Goal: Transaction & Acquisition: Purchase product/service

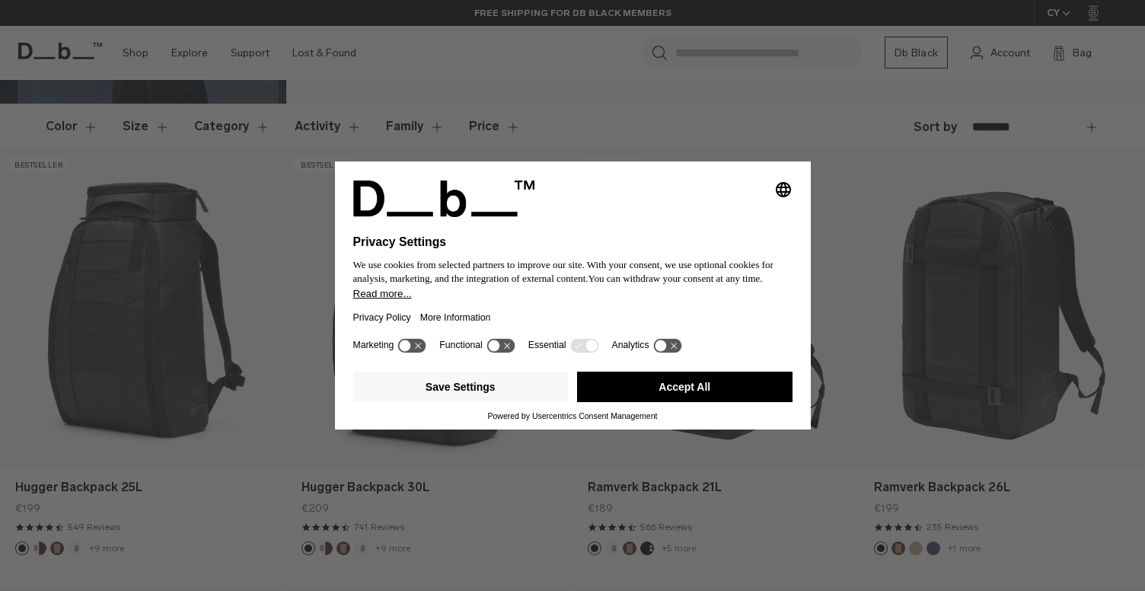
click at [720, 397] on button "Accept All" at bounding box center [684, 386] width 215 height 30
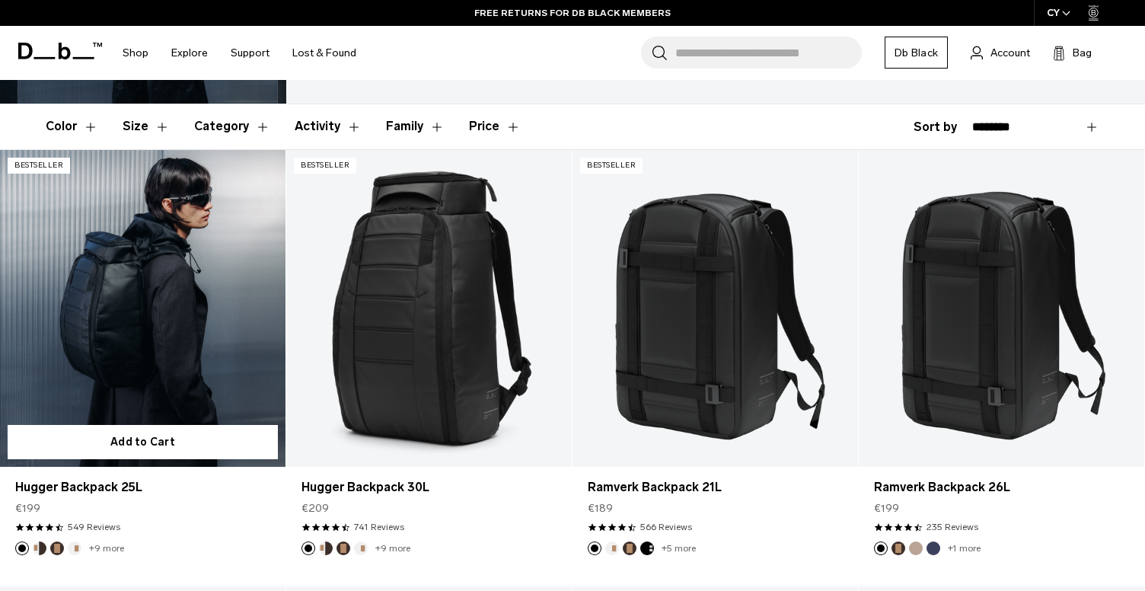
click at [140, 288] on link "Hugger Backpack 25L" at bounding box center [142, 308] width 285 height 317
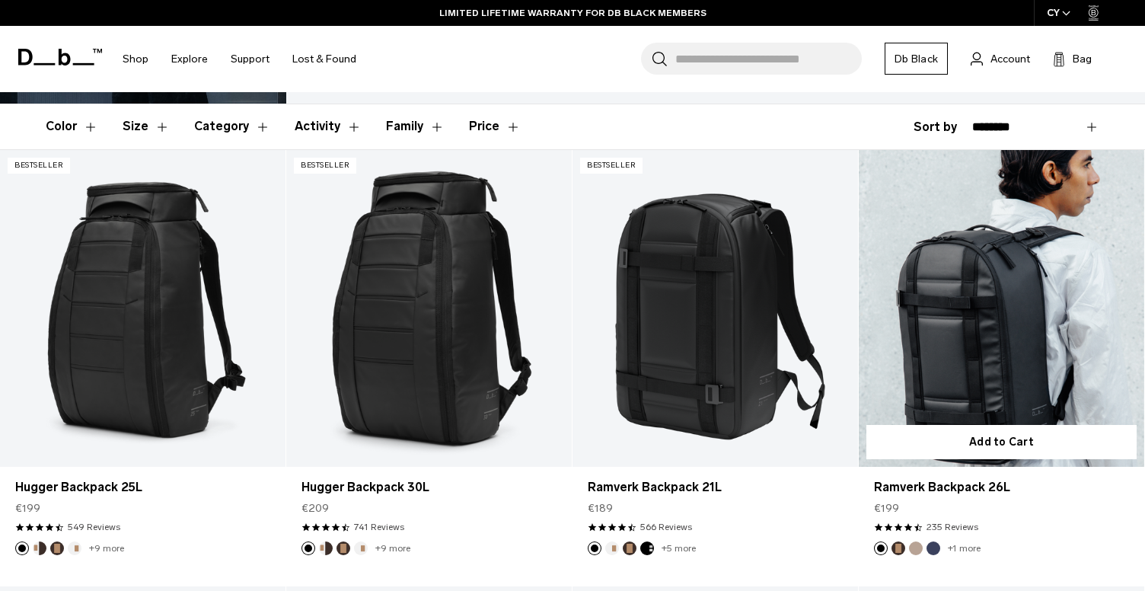
click at [959, 293] on link "Ramverk Backpack 26L" at bounding box center [1001, 308] width 285 height 317
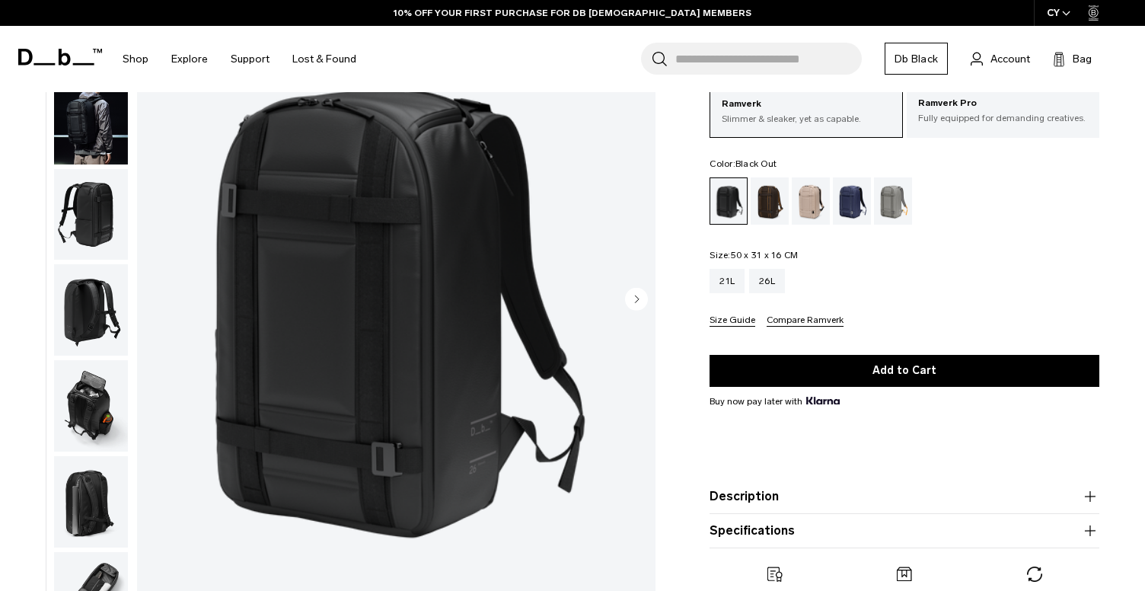
drag, startPoint x: 640, startPoint y: 290, endPoint x: 633, endPoint y: 295, distance: 8.7
click at [640, 290] on circle "Next slide" at bounding box center [636, 298] width 23 height 23
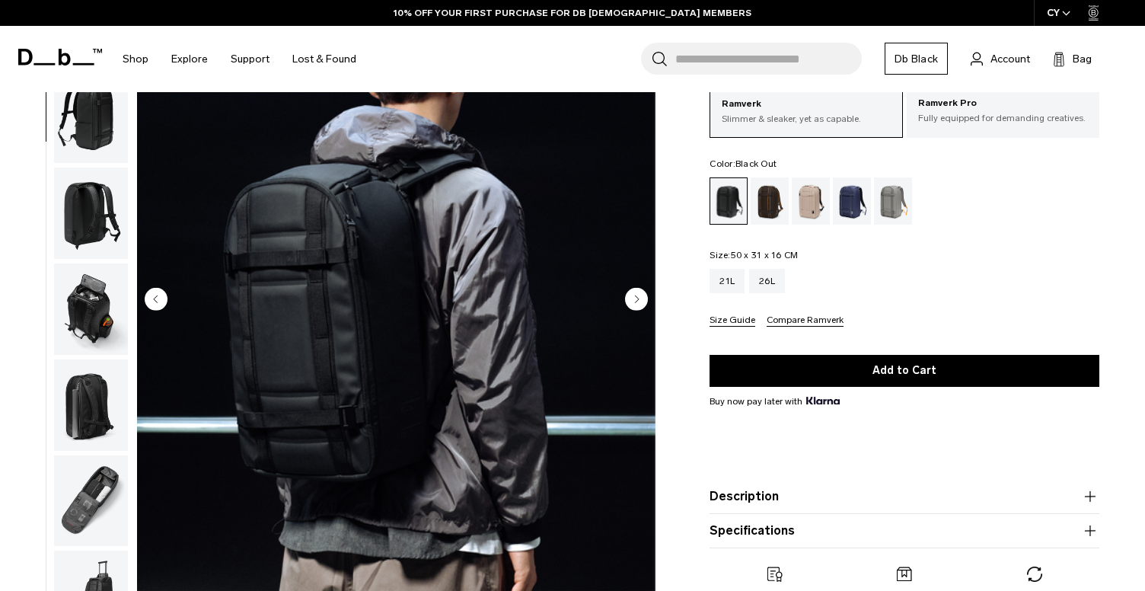
click at [632, 296] on circle "Next slide" at bounding box center [636, 298] width 23 height 23
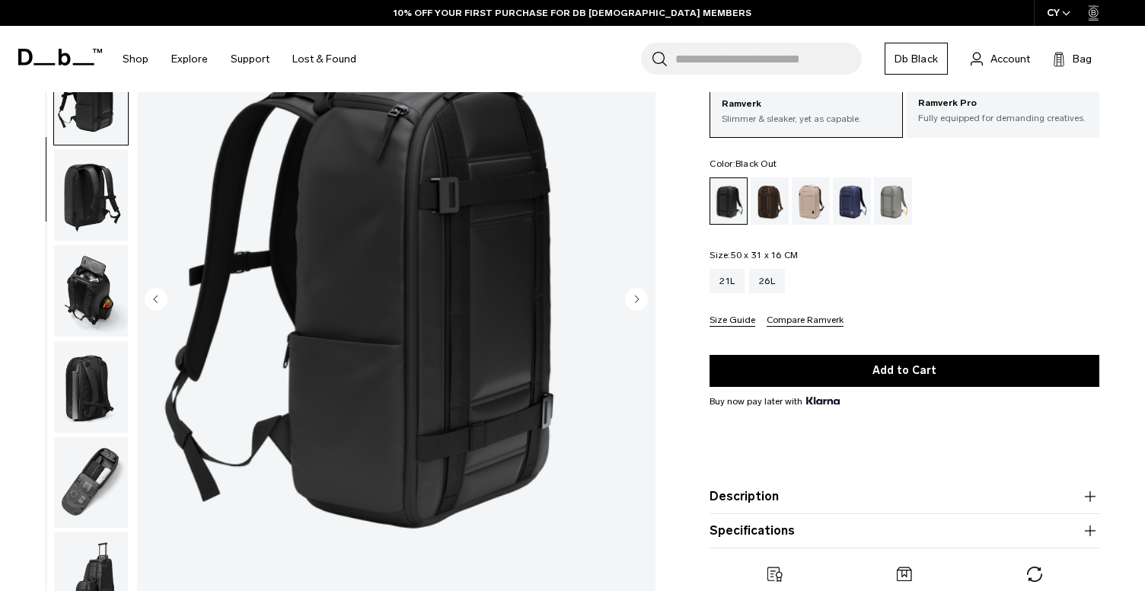
click at [632, 296] on circle "Next slide" at bounding box center [636, 298] width 23 height 23
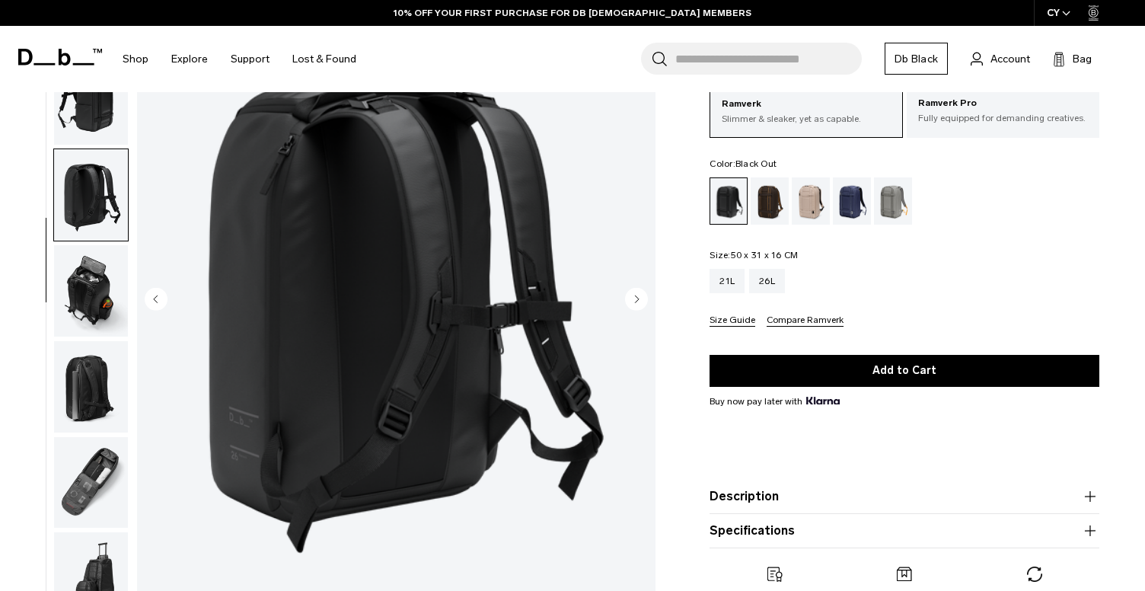
click at [632, 296] on circle "Next slide" at bounding box center [636, 298] width 23 height 23
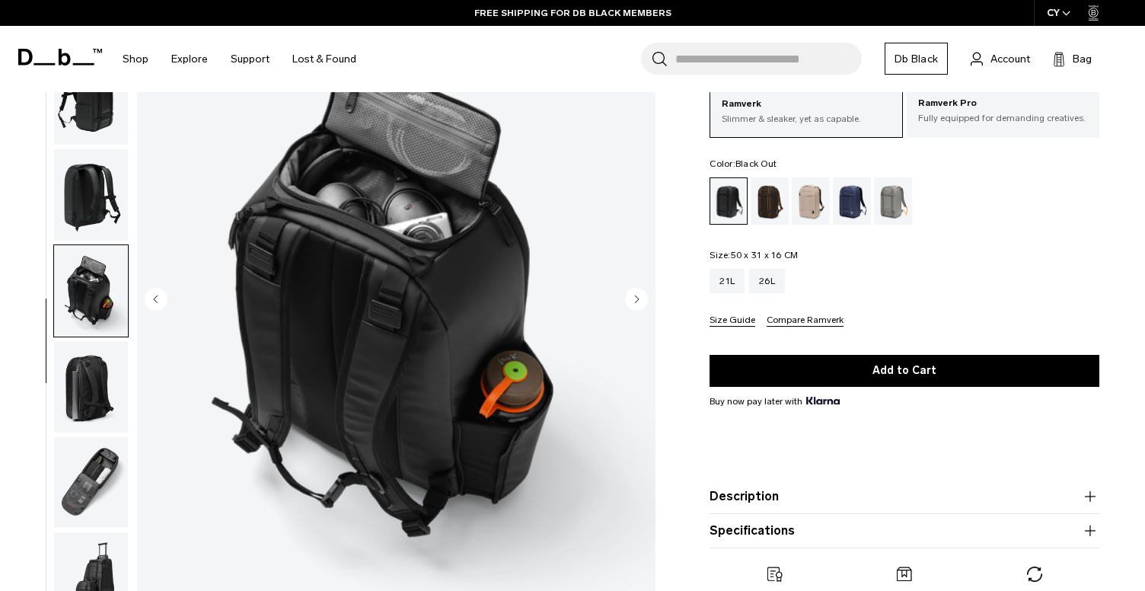
click at [632, 296] on circle "Next slide" at bounding box center [636, 298] width 23 height 23
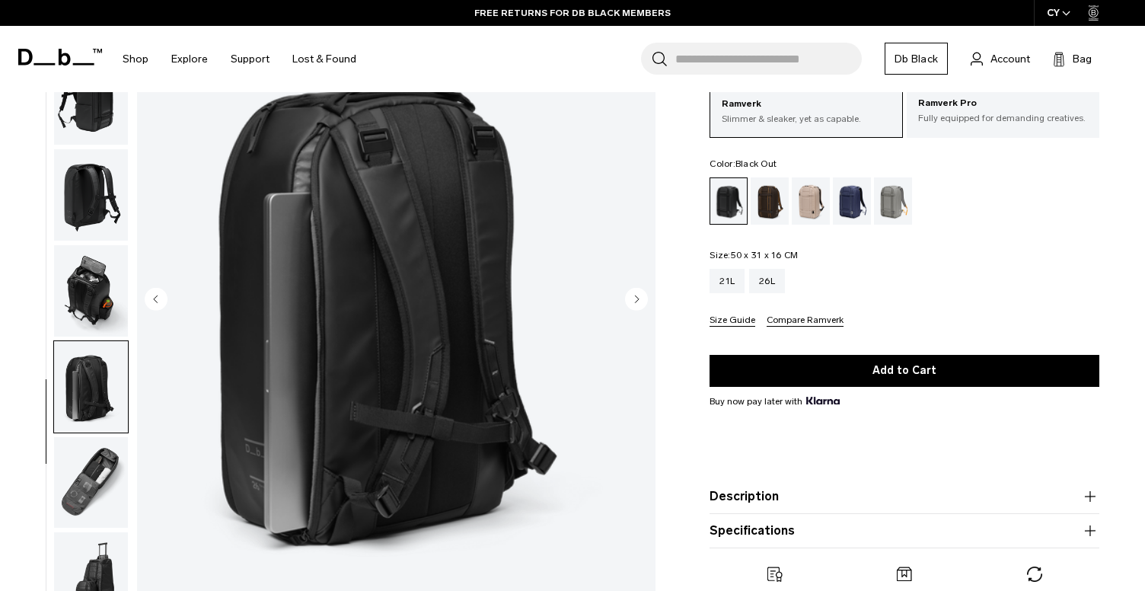
click at [73, 480] on img "button" at bounding box center [91, 482] width 74 height 91
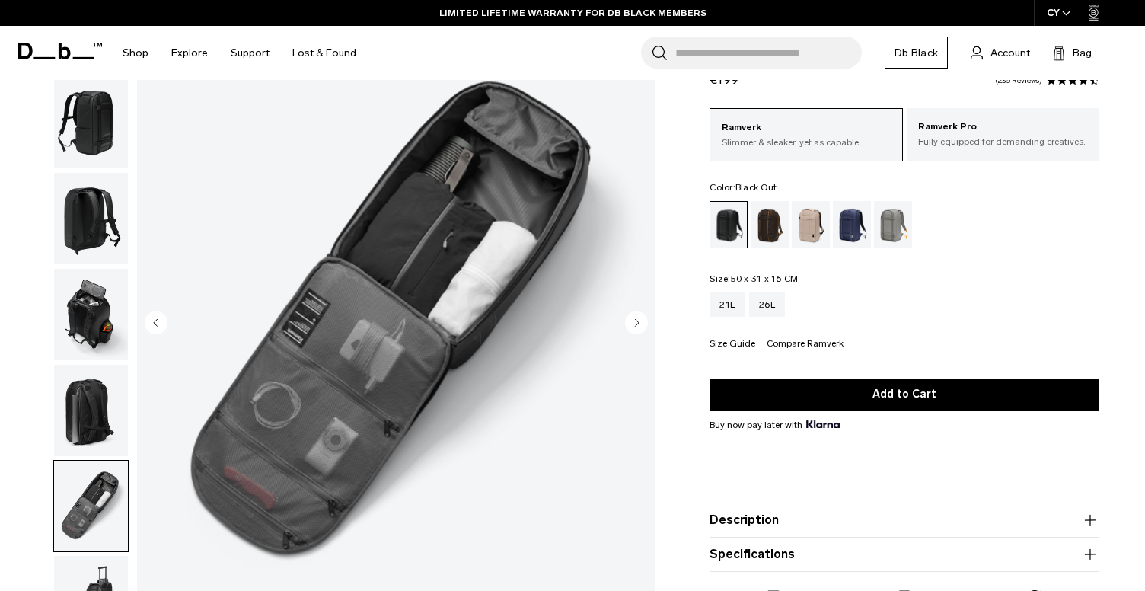
scroll to position [94, 0]
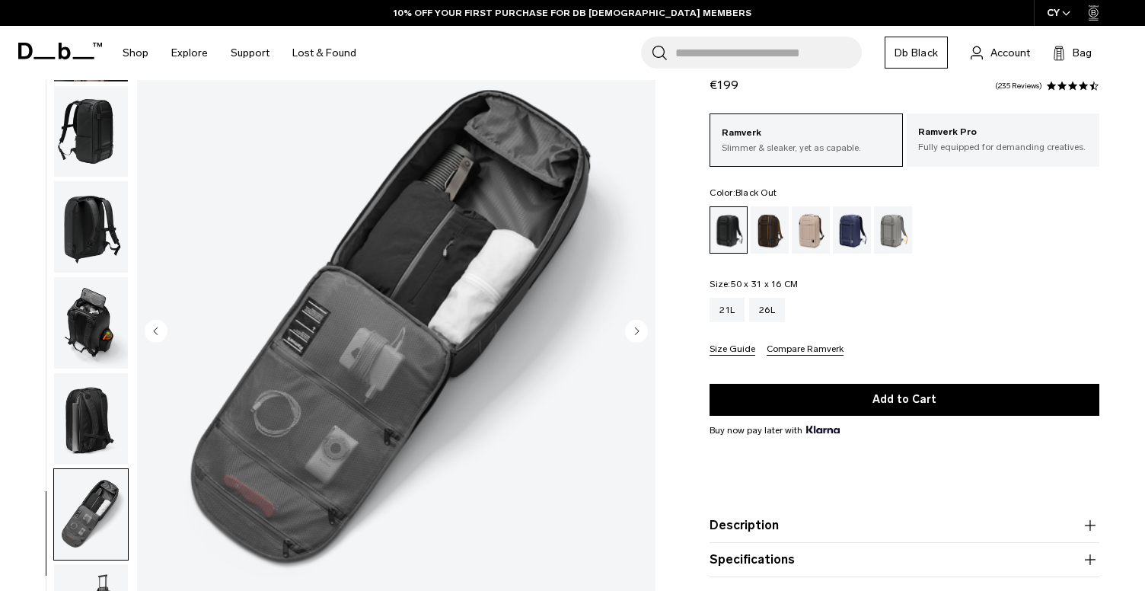
click at [81, 201] on img "button" at bounding box center [91, 226] width 74 height 91
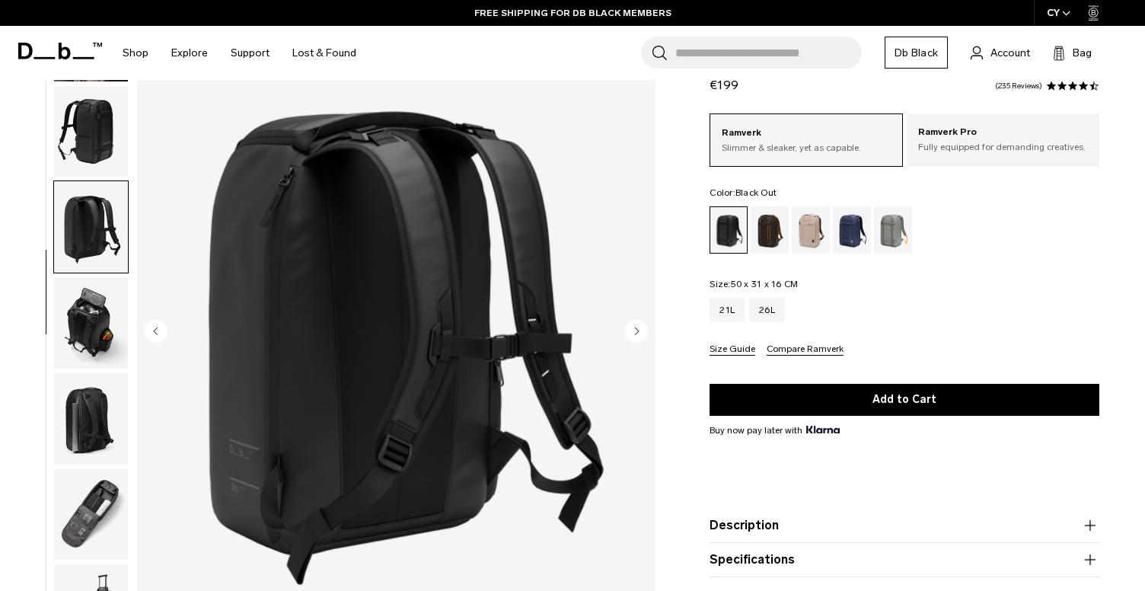
click at [89, 152] on img "button" at bounding box center [91, 131] width 74 height 91
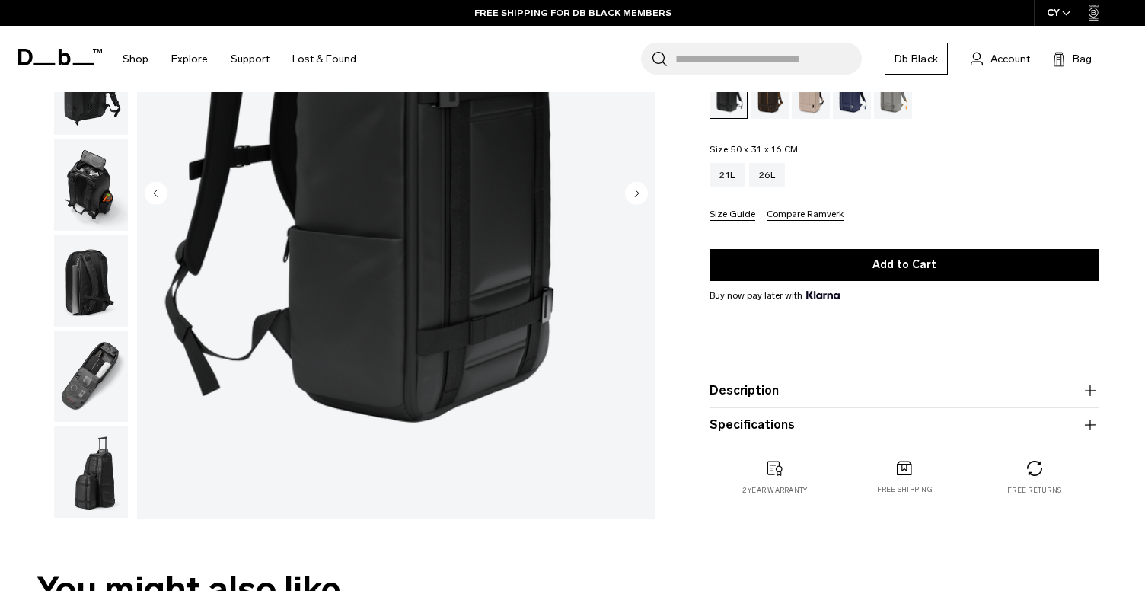
scroll to position [145, 0]
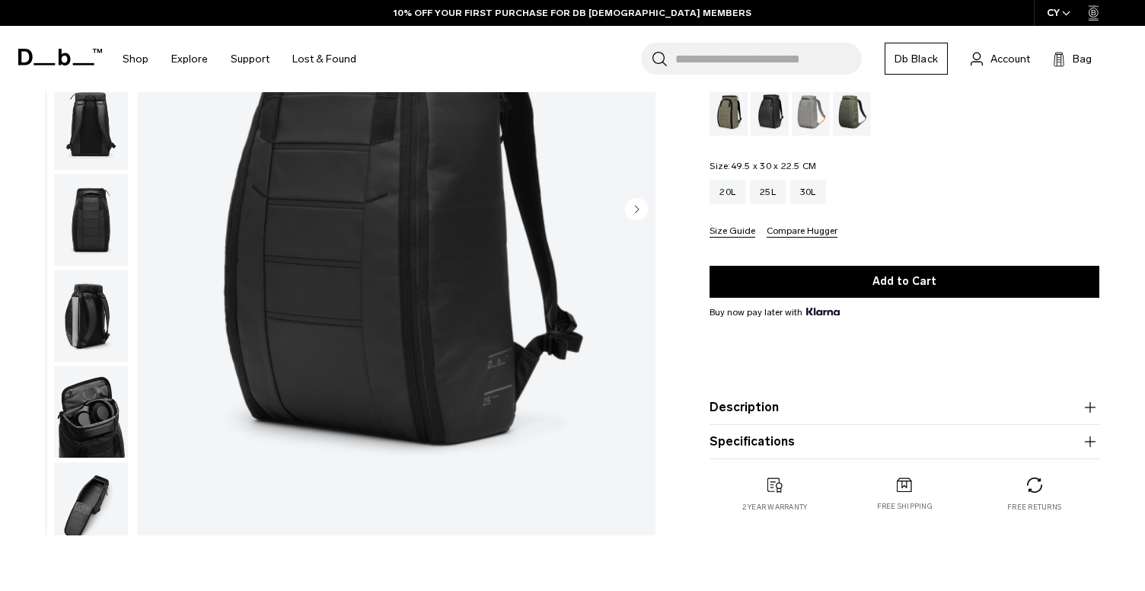
scroll to position [256, 0]
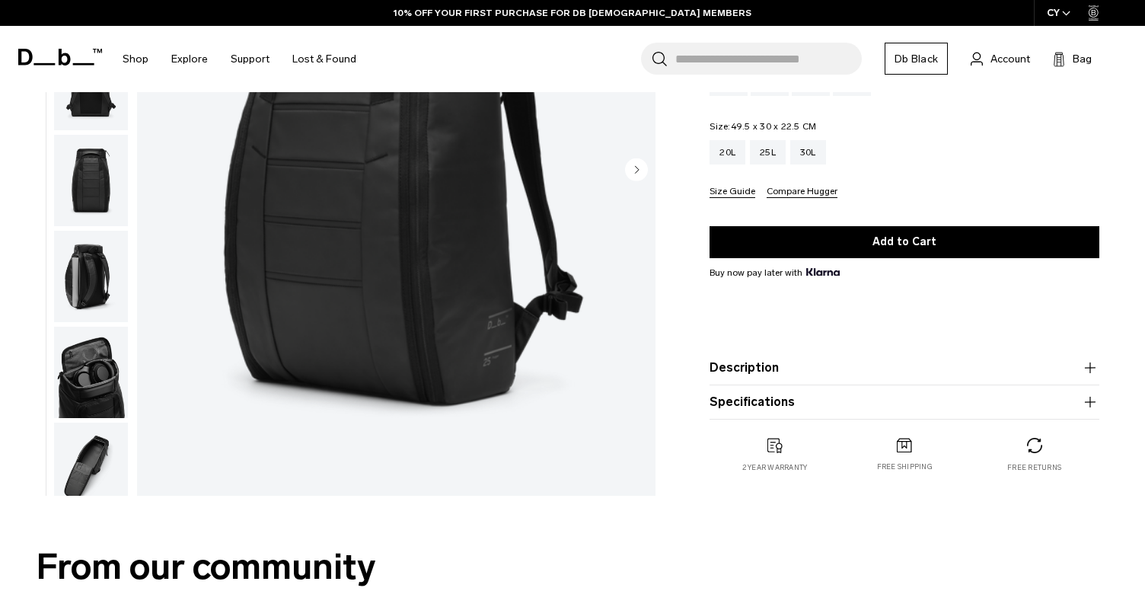
click at [94, 350] on img "button" at bounding box center [91, 372] width 74 height 91
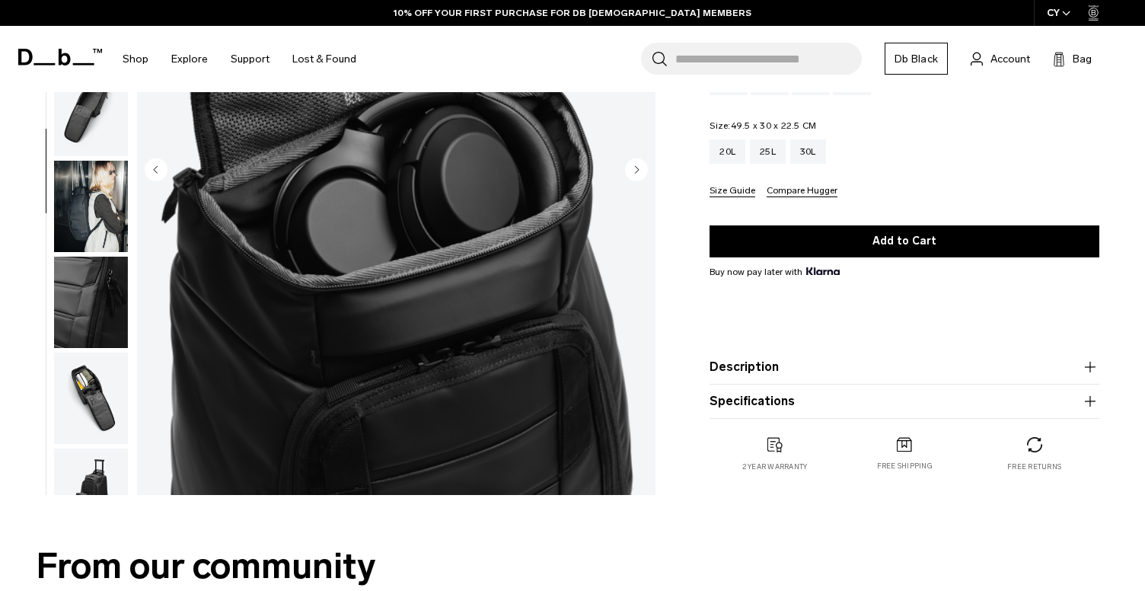
scroll to position [414, 0]
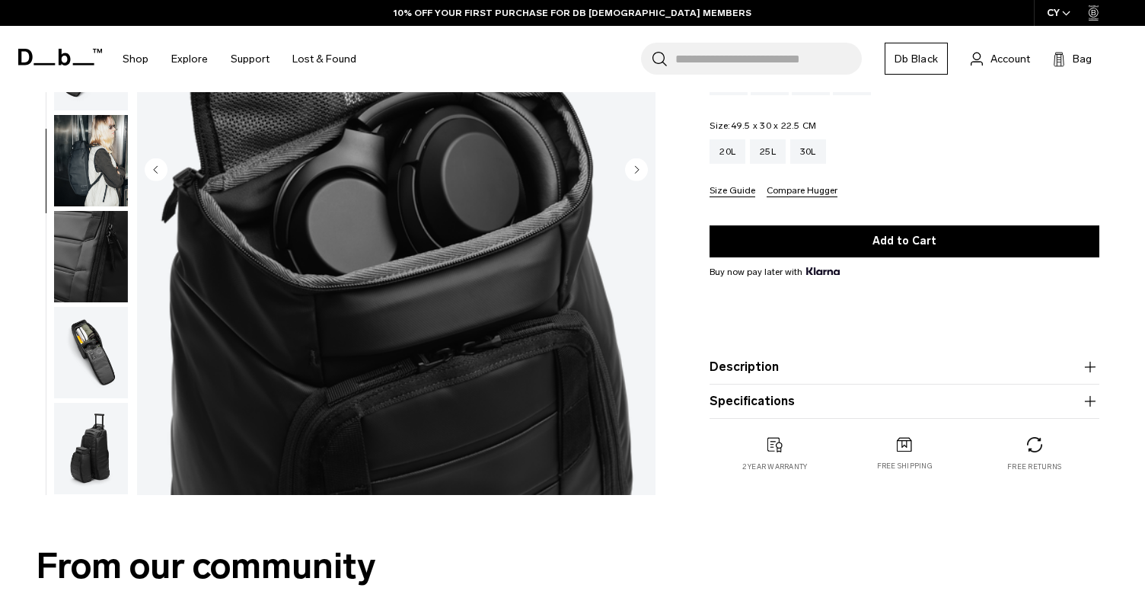
click at [107, 267] on img "button" at bounding box center [91, 256] width 74 height 91
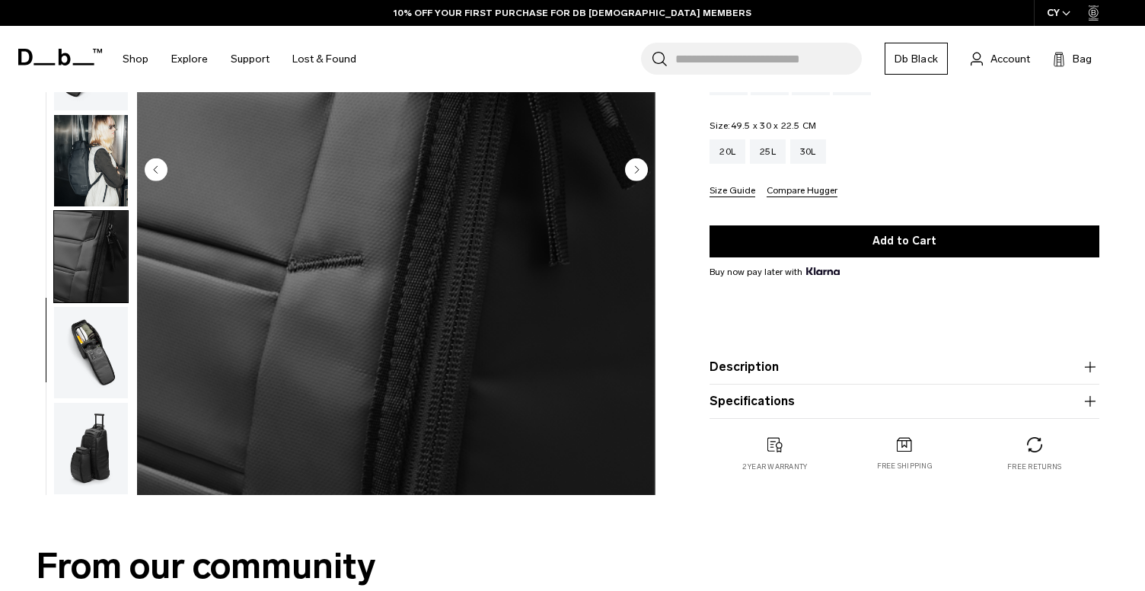
scroll to position [415, 0]
click at [116, 325] on img "button" at bounding box center [91, 352] width 74 height 91
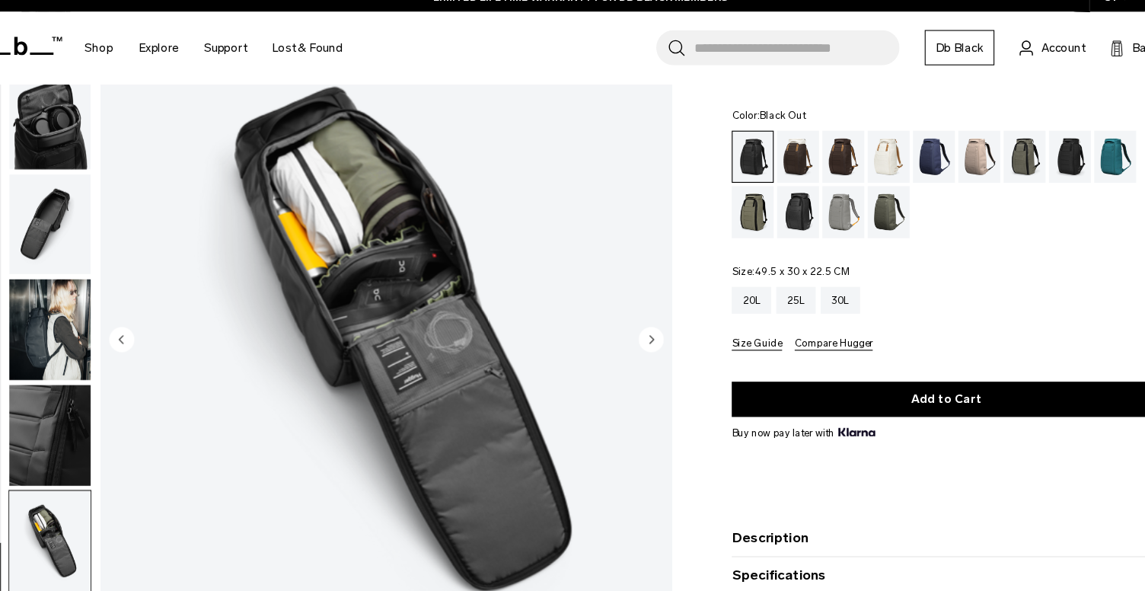
scroll to position [85, 0]
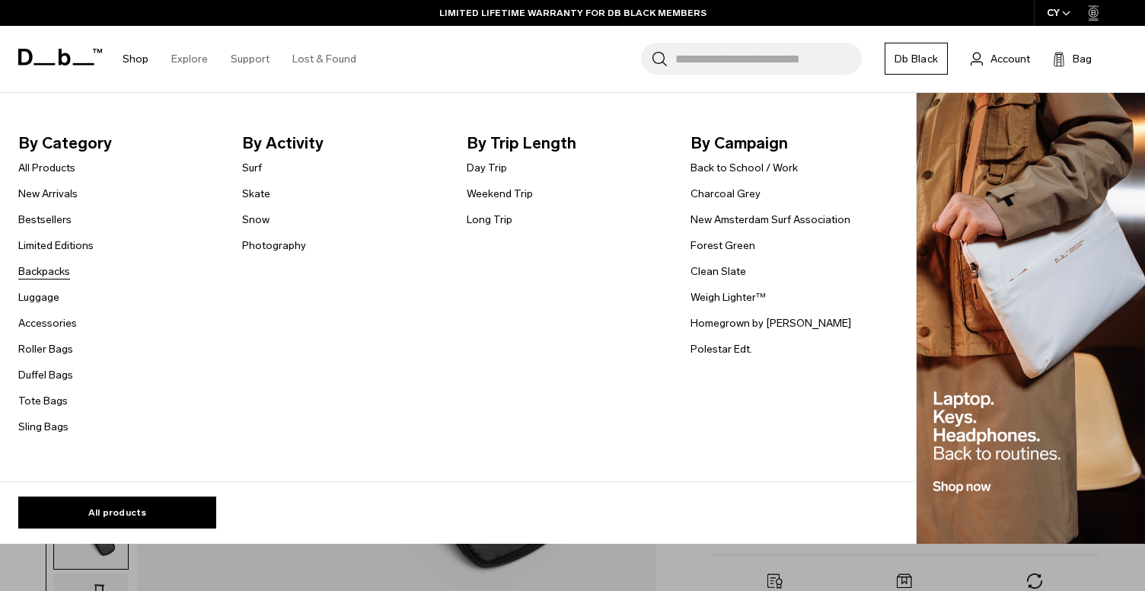
click at [47, 268] on link "Backpacks" at bounding box center [44, 271] width 52 height 16
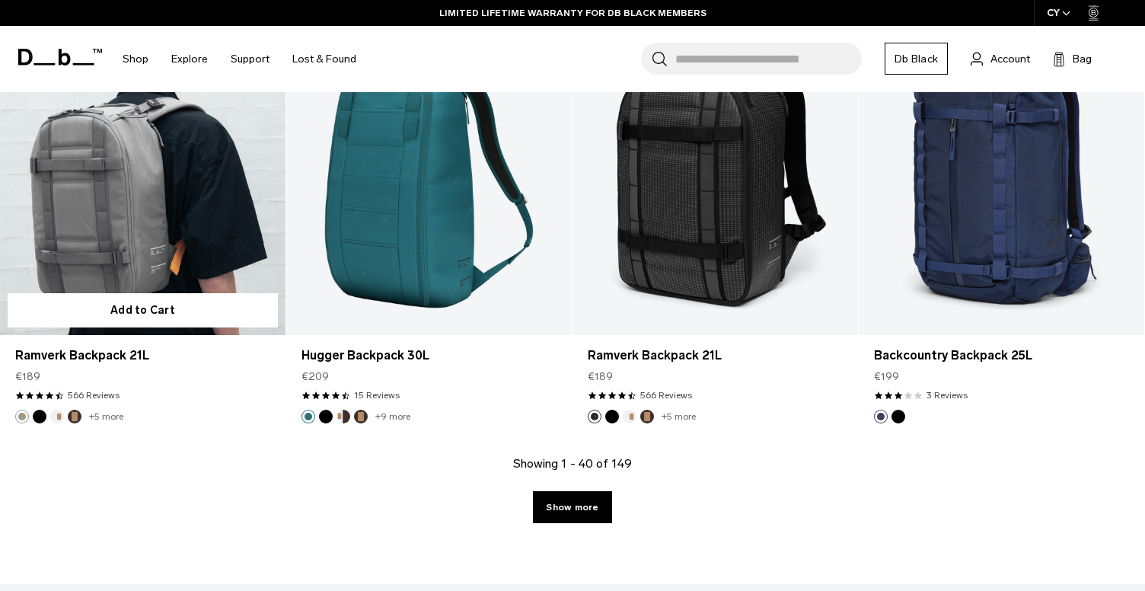
scroll to position [4424, 0]
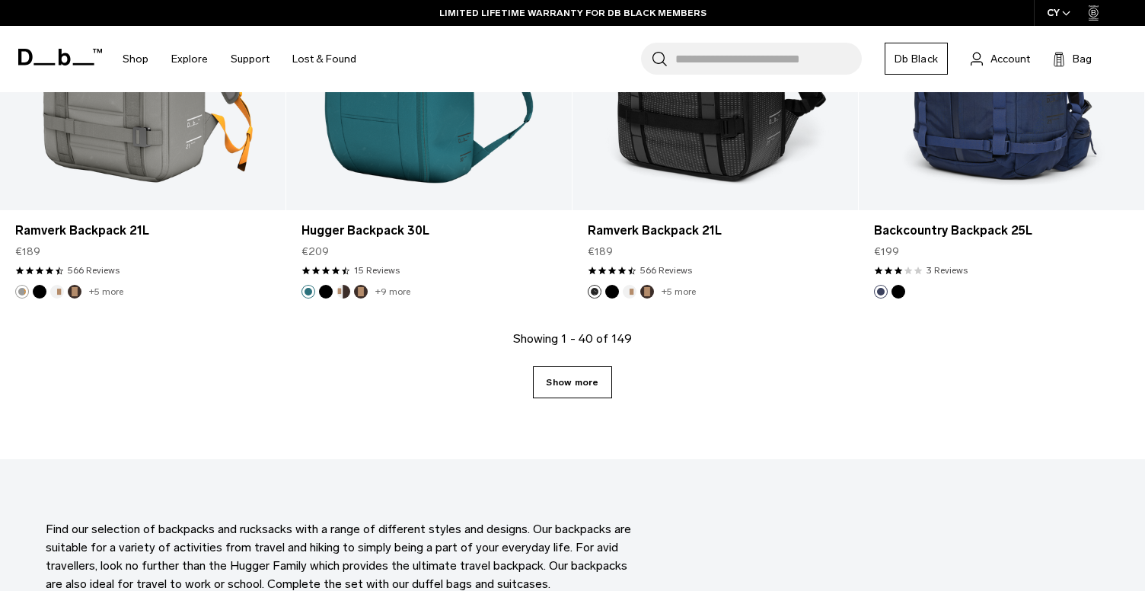
click at [553, 379] on link "Show more" at bounding box center [572, 382] width 78 height 32
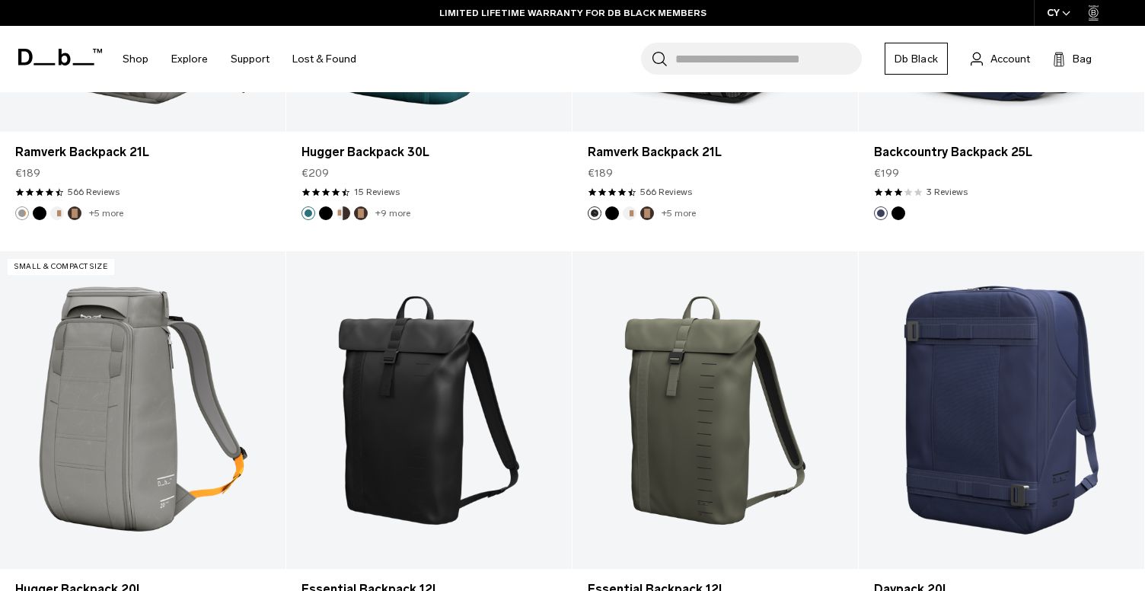
scroll to position [4591, 0]
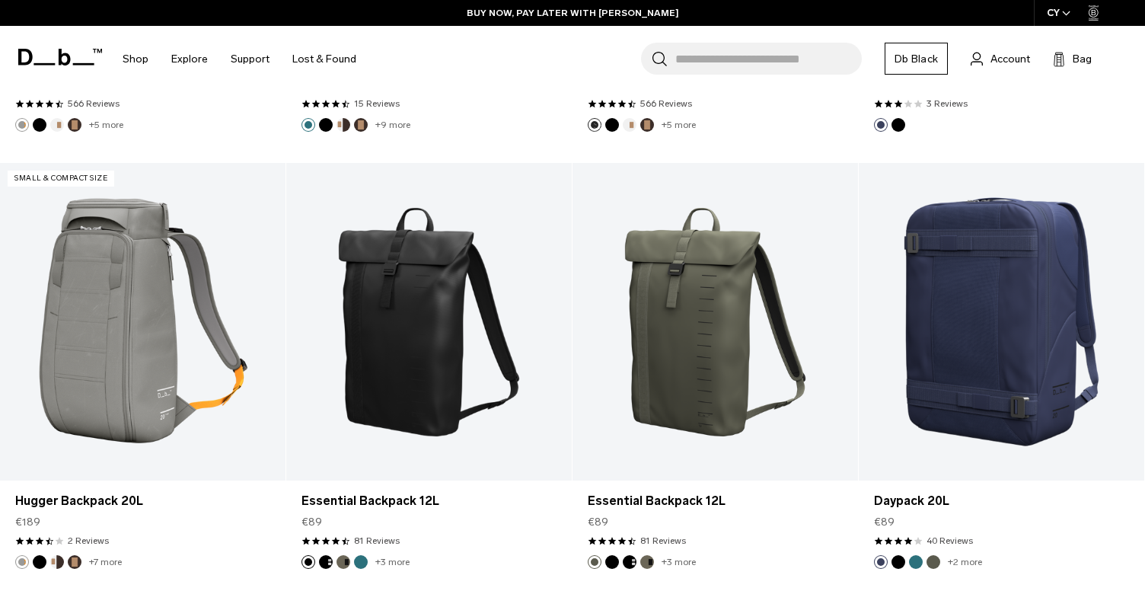
click at [715, 63] on input "Search for Bags, Luggage..." at bounding box center [768, 59] width 186 height 32
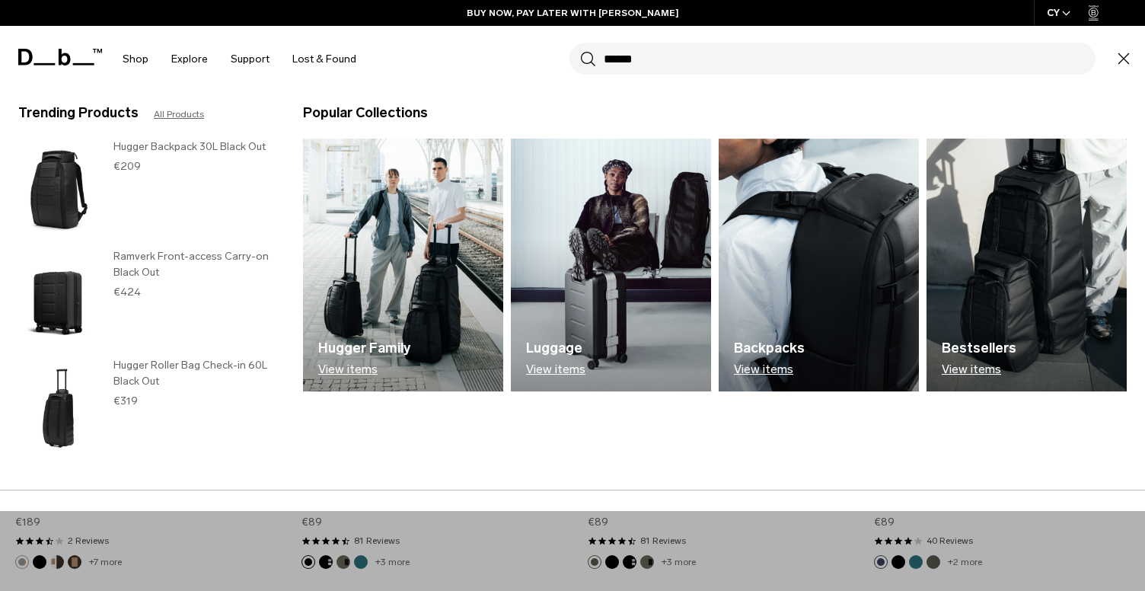
type input "******"
click at [588, 59] on button "Search" at bounding box center [588, 58] width 16 height 17
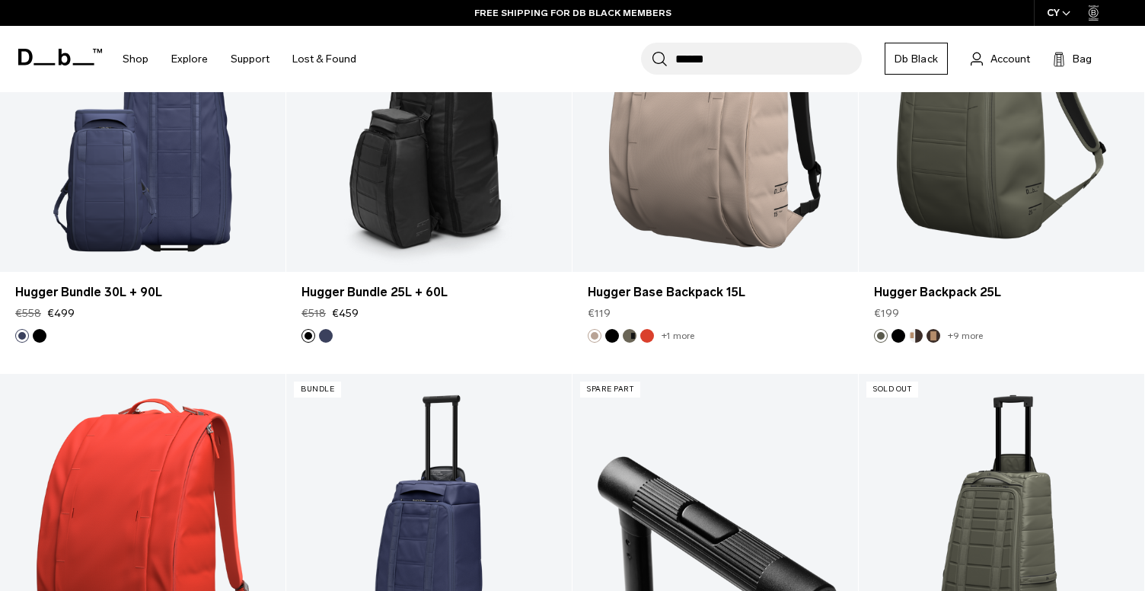
scroll to position [6193, 0]
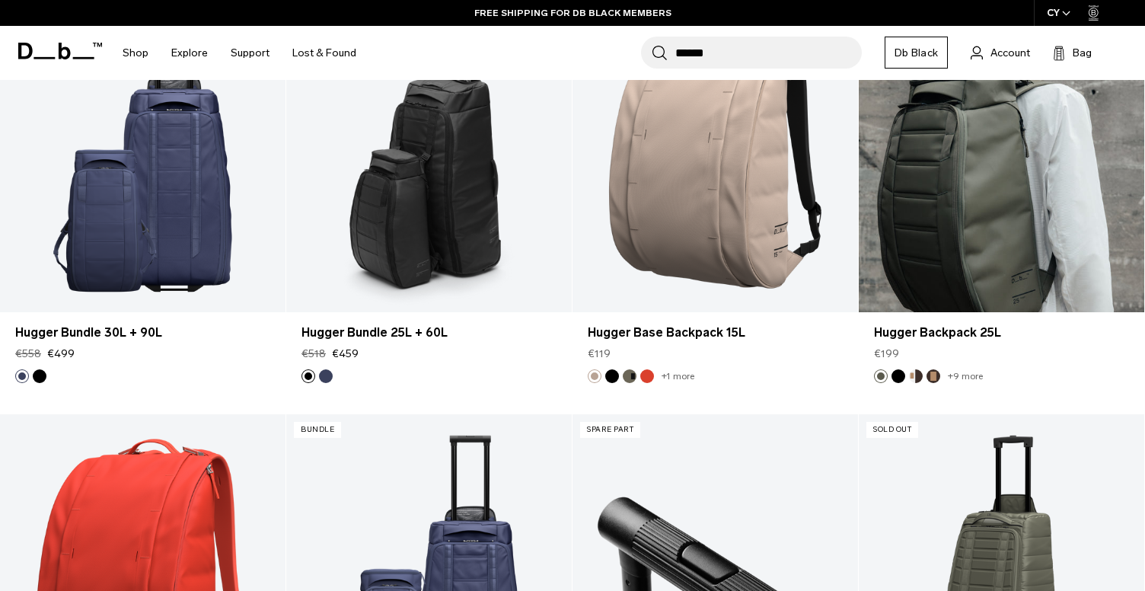
click at [962, 223] on link "Hugger Backpack 25L" at bounding box center [1001, 153] width 285 height 317
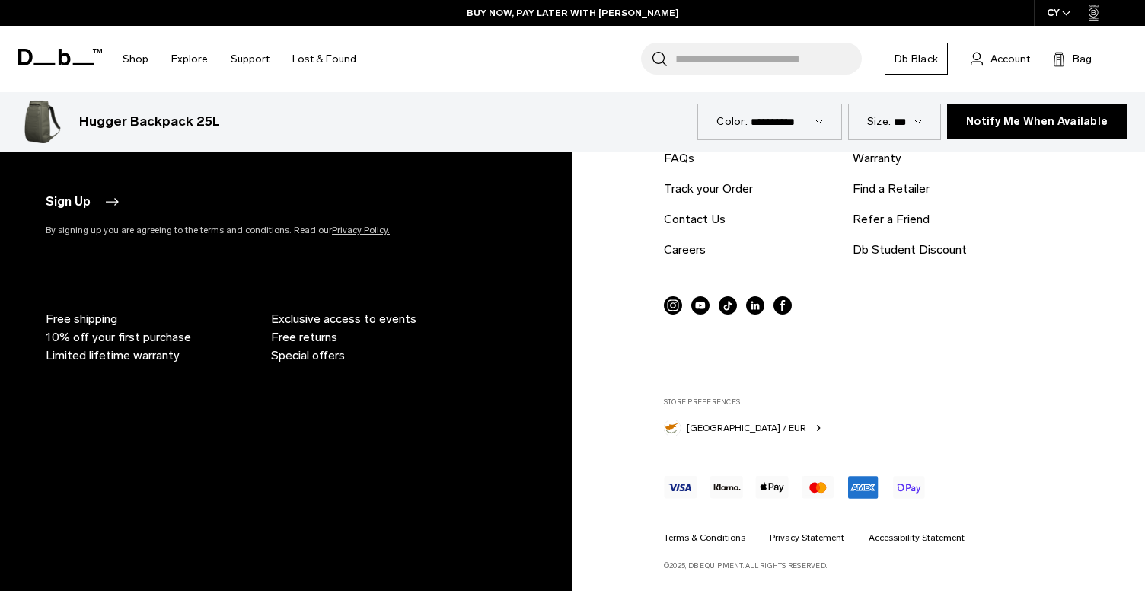
scroll to position [6648, 0]
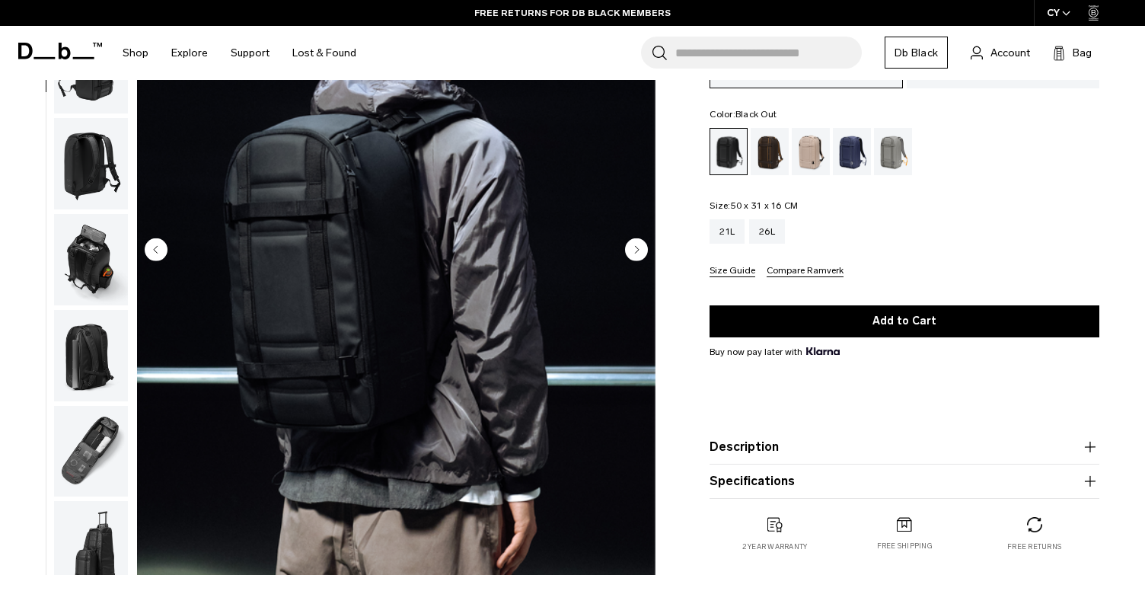
scroll to position [144, 0]
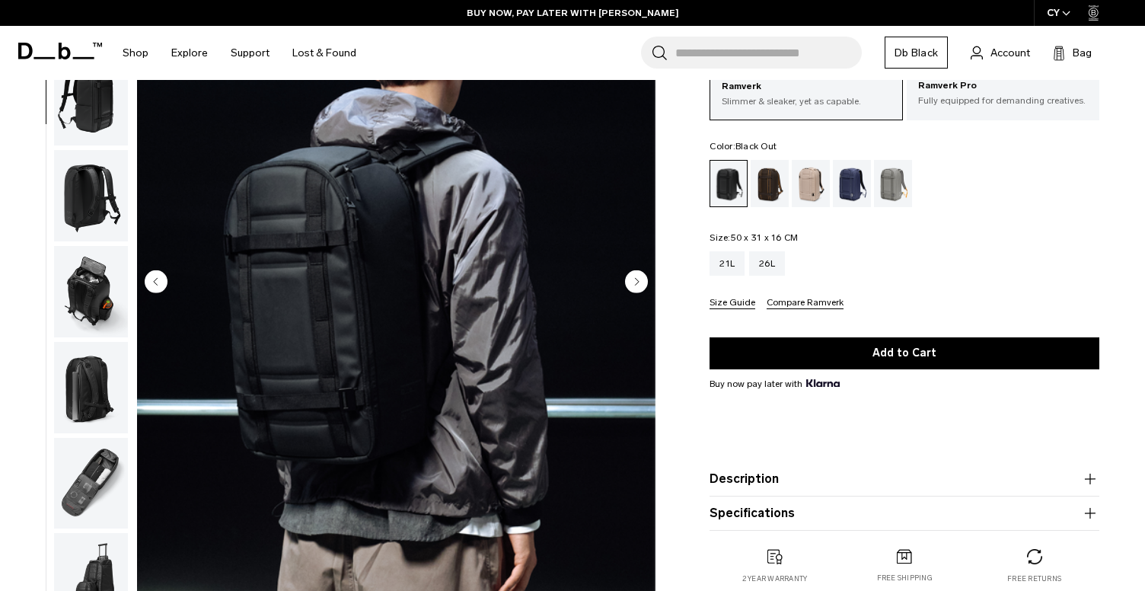
click at [646, 274] on icon "Next slide" at bounding box center [636, 280] width 23 height 23
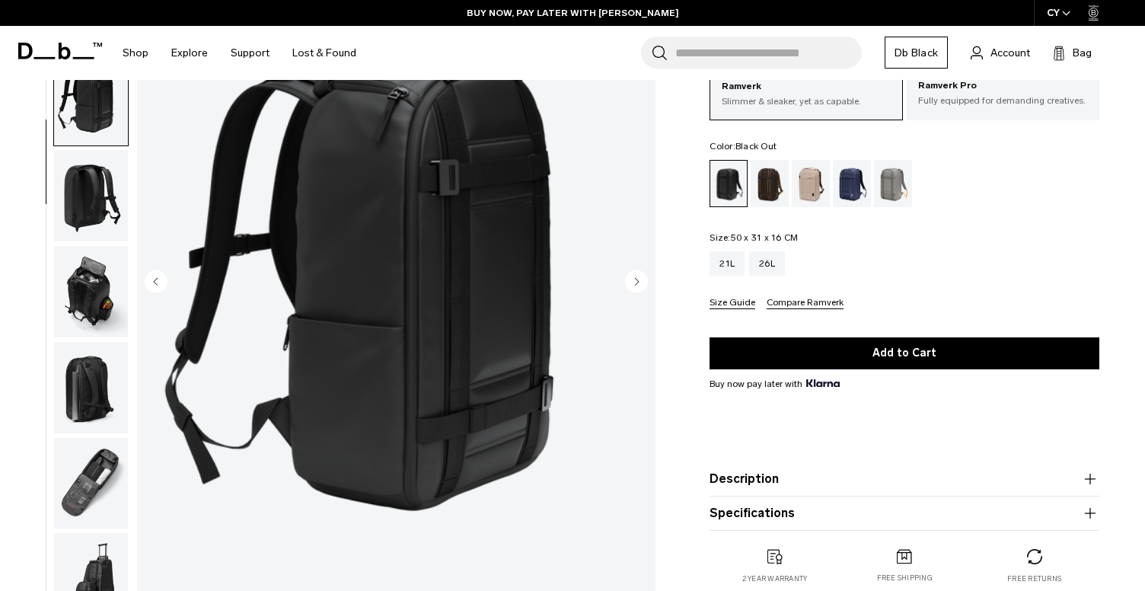
scroll to position [124, 0]
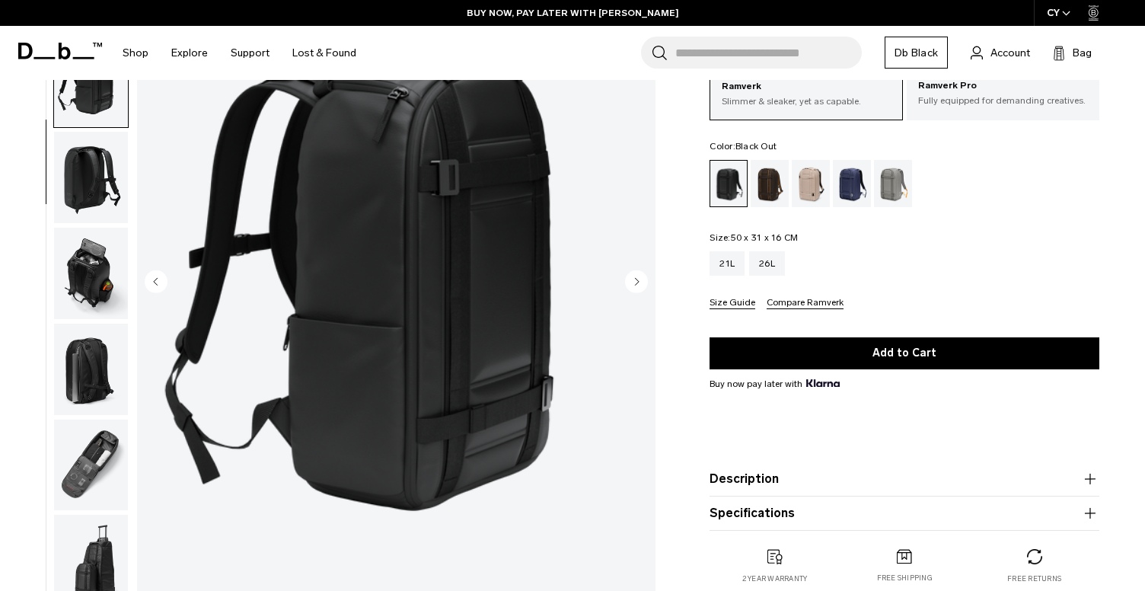
click at [646, 274] on icon "Next slide" at bounding box center [636, 280] width 23 height 23
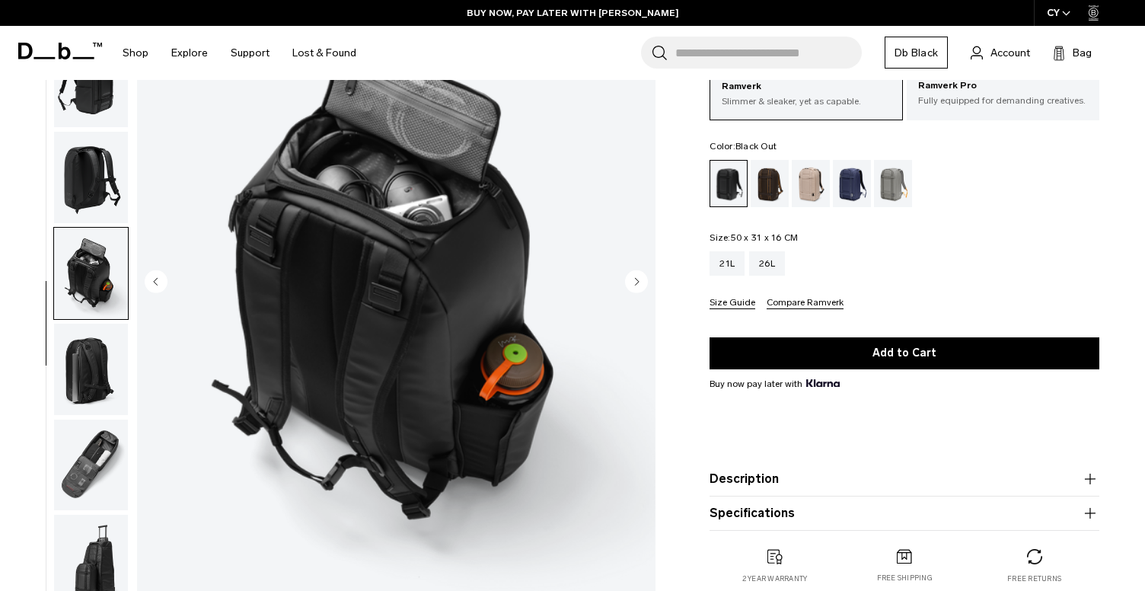
click at [636, 282] on button "Next slide" at bounding box center [636, 282] width 23 height 26
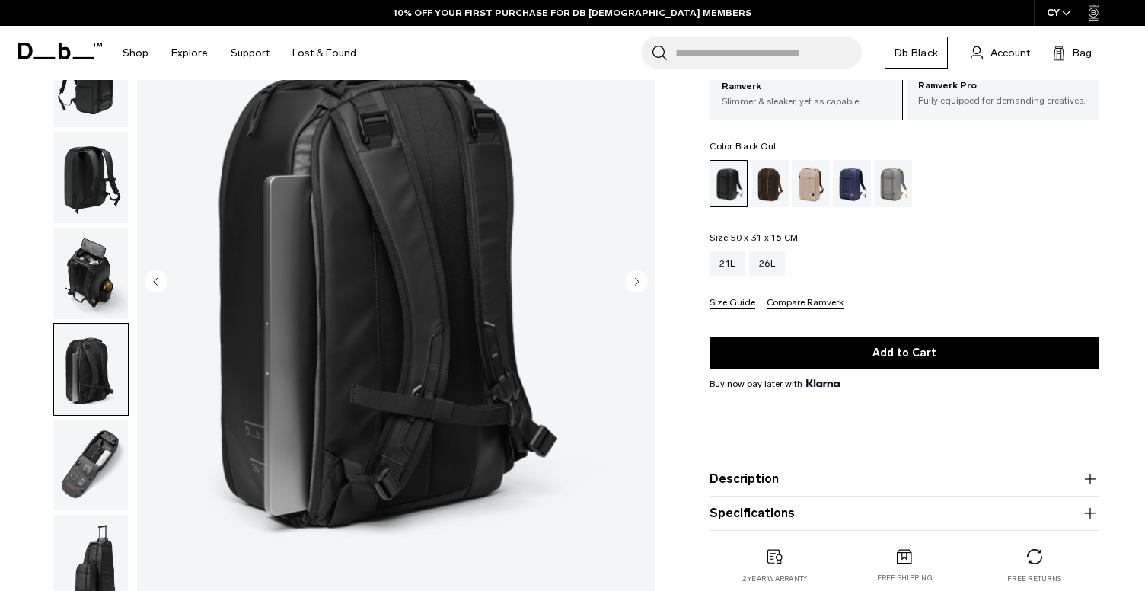
click at [636, 282] on button "Next slide" at bounding box center [636, 282] width 23 height 26
